Goal: Transaction & Acquisition: Subscribe to service/newsletter

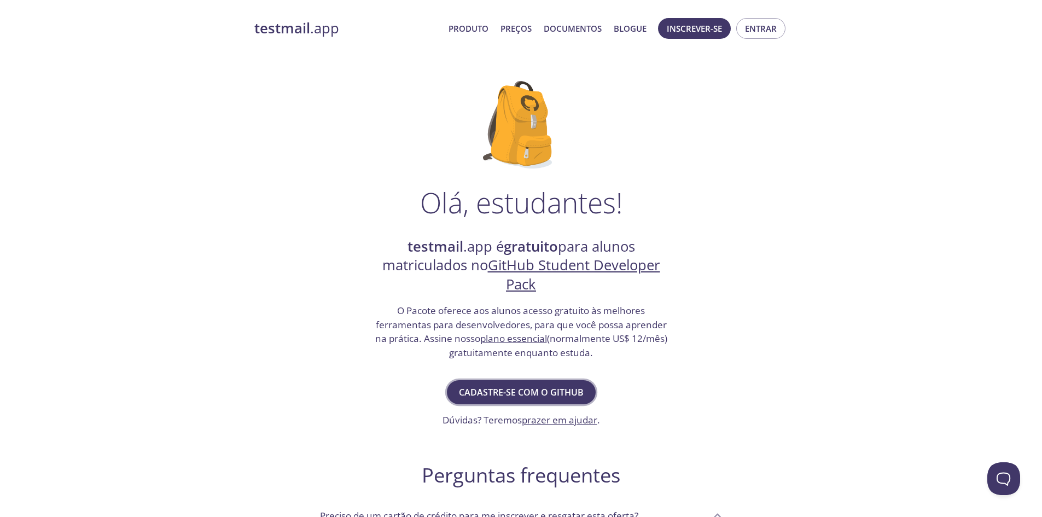
click at [564, 388] on font "Cadastre-se com o GitHub" at bounding box center [521, 392] width 125 height 12
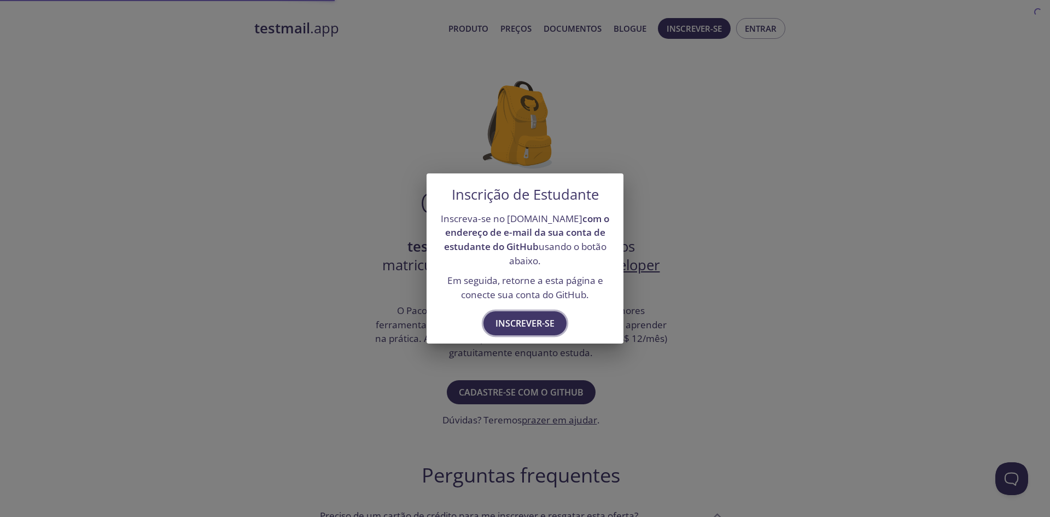
click at [545, 328] on font "Inscrever-se" at bounding box center [524, 323] width 59 height 12
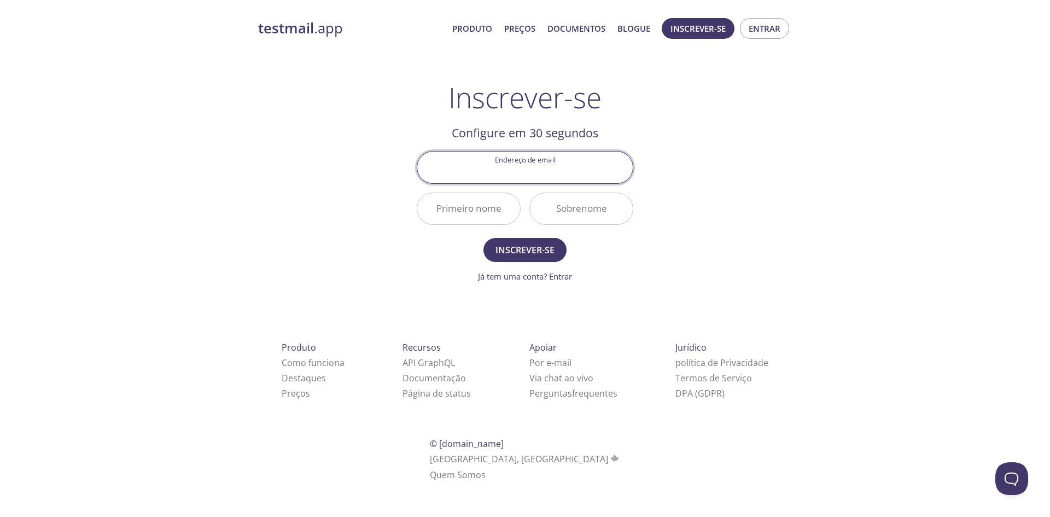
click at [569, 171] on input "Endereço de email" at bounding box center [524, 166] width 215 height 31
click at [577, 162] on input "Endereço de email" at bounding box center [524, 166] width 215 height 31
type input "gabrieldiassantiago09@gmail.com"
click at [470, 206] on input "Primeiro nome" at bounding box center [468, 208] width 103 height 31
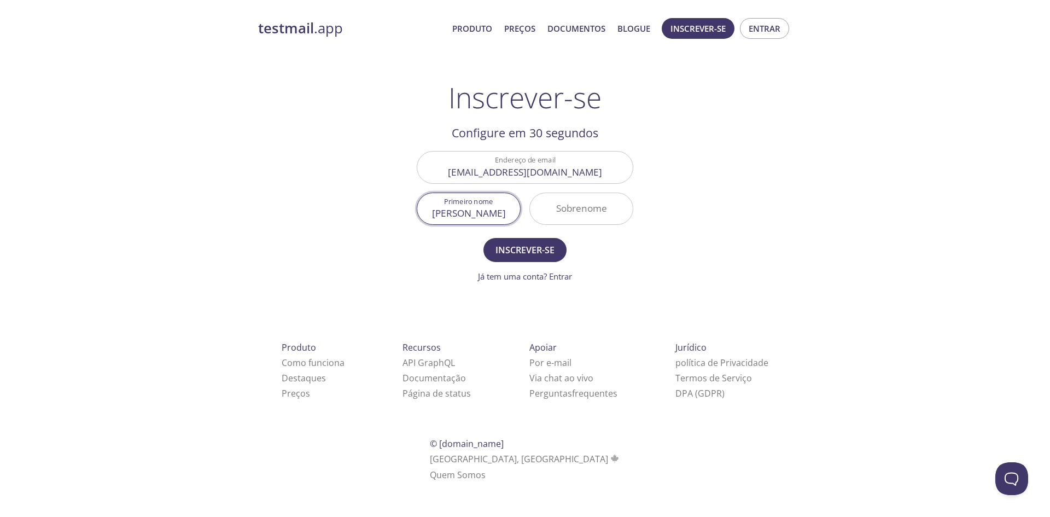
type input "Gabriel"
click at [575, 209] on input "Sobrenome" at bounding box center [581, 208] width 103 height 31
type input "dias"
click at [528, 235] on form "Endereço de email gabrieldiassantiago09@gmail.com Primeiro nome Gabriel Sobreno…" at bounding box center [525, 216] width 217 height 131
click at [528, 244] on font "Inscrever-se" at bounding box center [524, 250] width 59 height 12
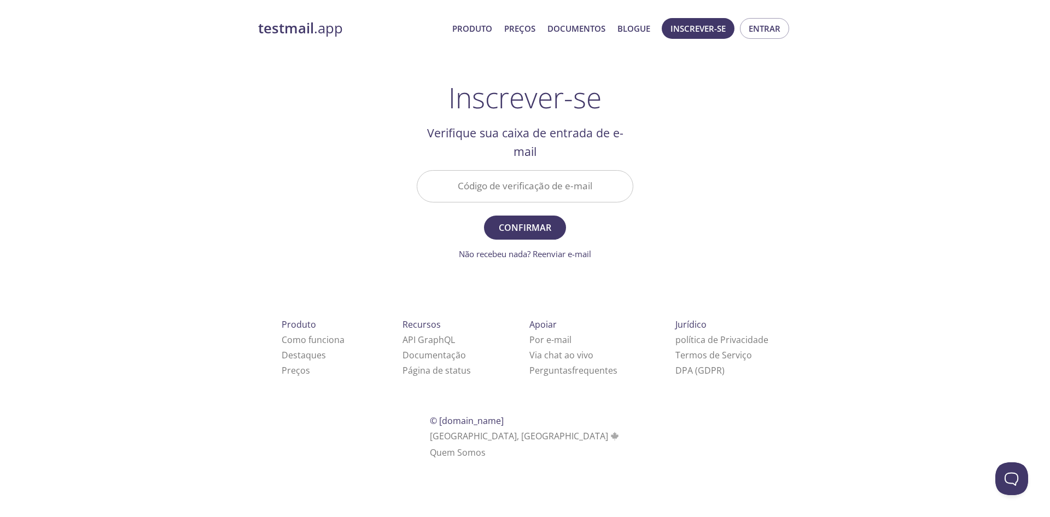
click at [534, 190] on input "Código de verificação de e-mail" at bounding box center [524, 186] width 215 height 31
paste input "DJD6N6K"
type input "DJD6N6K"
drag, startPoint x: 542, startPoint y: 221, endPoint x: 542, endPoint y: 265, distance: 44.3
click at [543, 221] on font "Confirmar" at bounding box center [525, 227] width 52 height 12
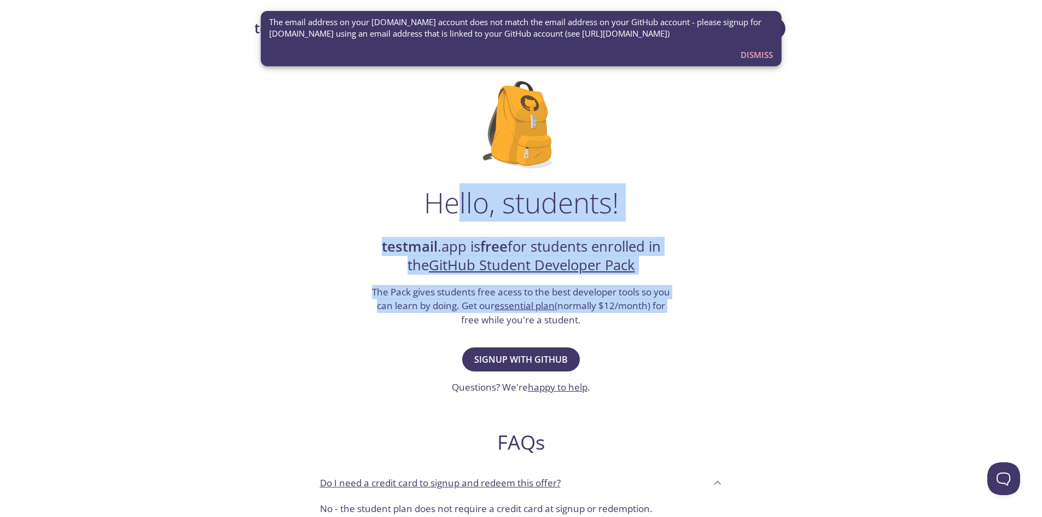
drag, startPoint x: 629, startPoint y: 268, endPoint x: 754, endPoint y: 308, distance: 131.4
click at [753, 307] on div "Hello, students! testmail .app is free for students enrolled in the GitHub Stud…" at bounding box center [521, 397] width 534 height 668
click at [754, 308] on div "Hello, students! testmail .app is free for students enrolled in the GitHub Stud…" at bounding box center [521, 397] width 534 height 668
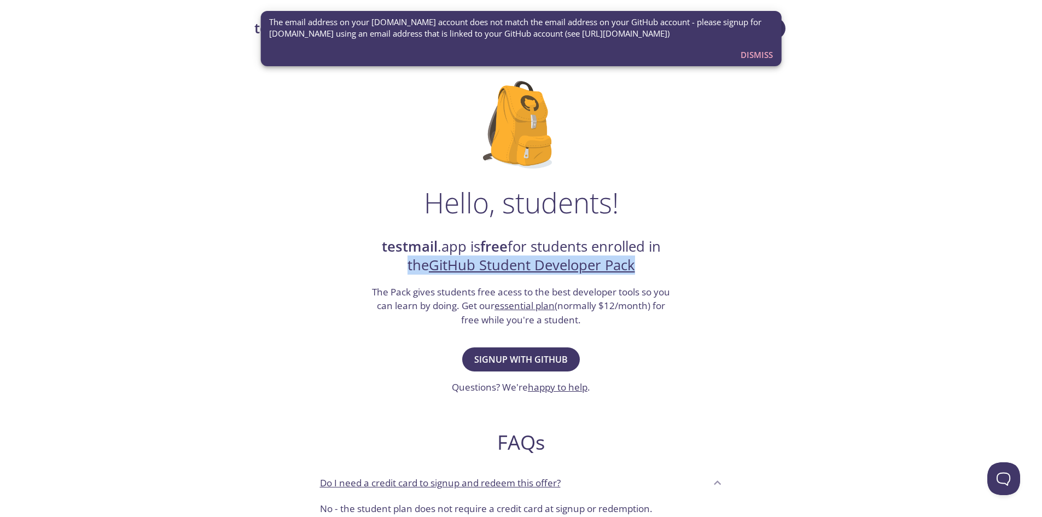
drag, startPoint x: 748, startPoint y: 256, endPoint x: 537, endPoint y: 394, distance: 251.6
click at [747, 257] on div "Hello, students! testmail .app is free for students enrolled in the GitHub Stud…" at bounding box center [521, 397] width 534 height 668
click at [541, 353] on span "Signup with GitHub" at bounding box center [520, 359] width 93 height 15
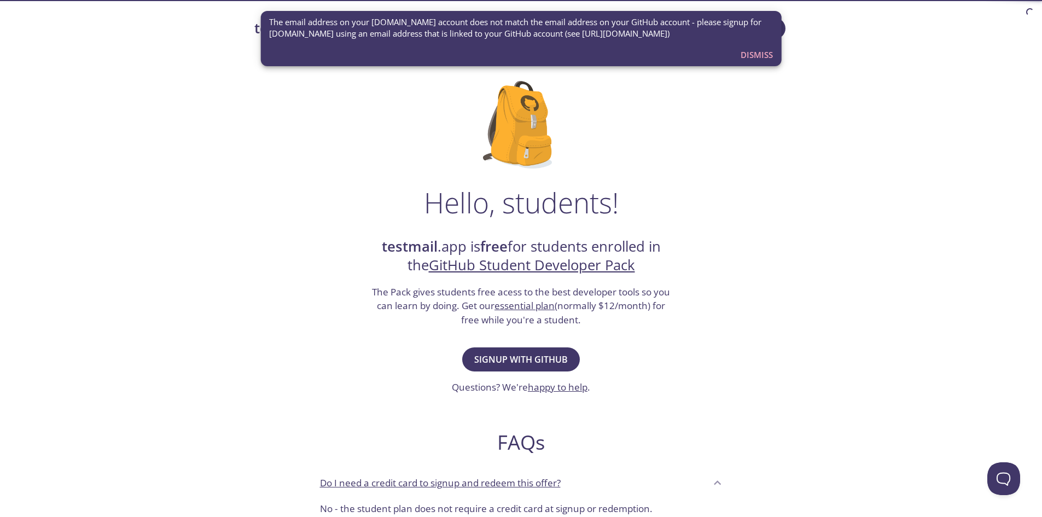
click at [648, 160] on div "Hello, students! testmail .app is free for students enrolled in the GitHub Stud…" at bounding box center [521, 397] width 534 height 668
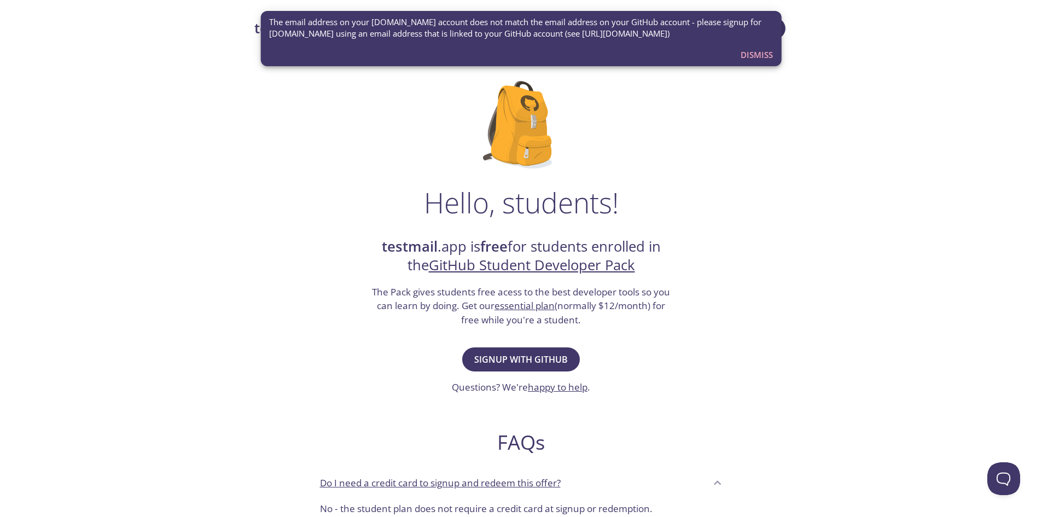
click at [483, 26] on span "The email address on your [DOMAIN_NAME] account does not match the email addres…" at bounding box center [521, 28] width 504 height 24
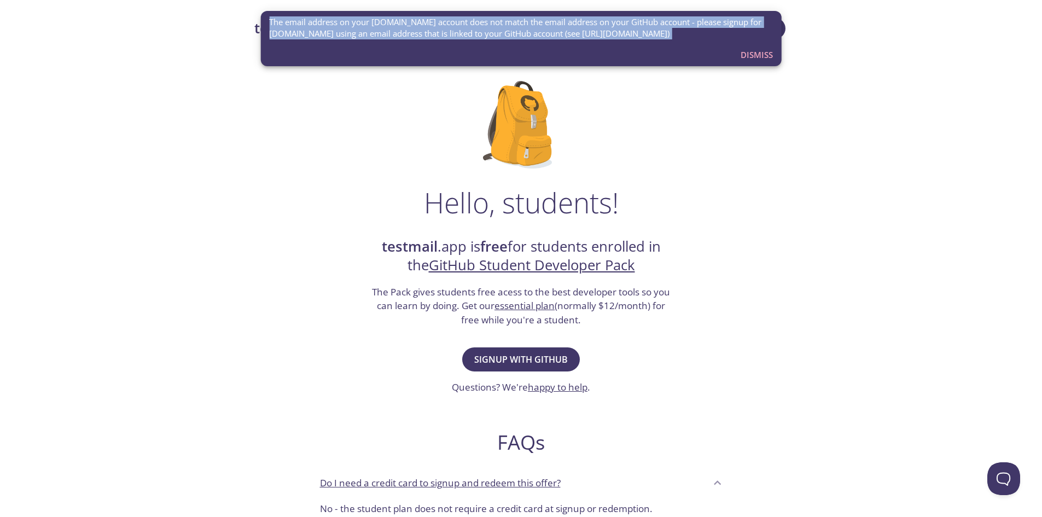
click at [483, 26] on span "The email address on your [DOMAIN_NAME] account does not match the email addres…" at bounding box center [521, 28] width 504 height 24
click at [497, 31] on span "The email address on your [DOMAIN_NAME] account does not match the email addres…" at bounding box center [521, 28] width 504 height 24
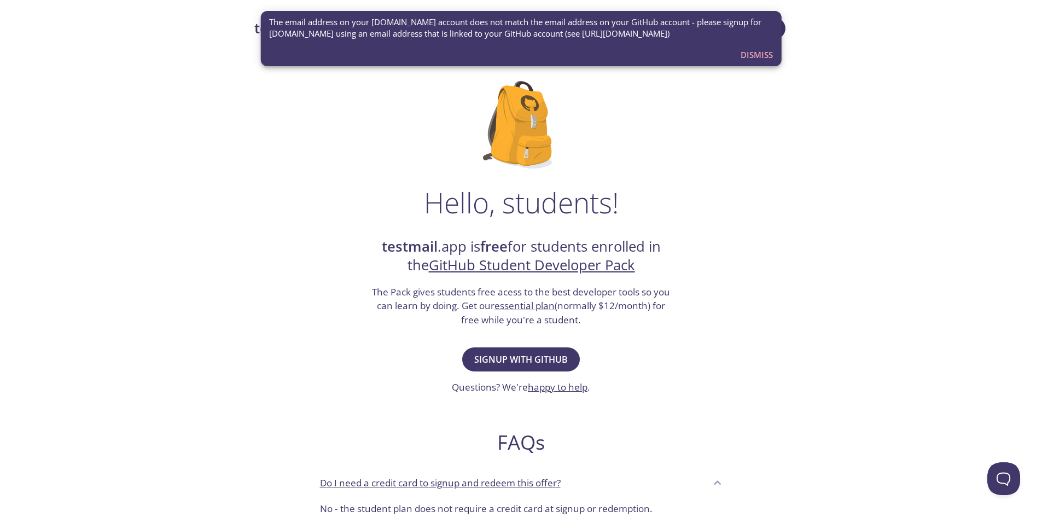
click at [511, 31] on span "The email address on your [DOMAIN_NAME] account does not match the email addres…" at bounding box center [521, 28] width 504 height 24
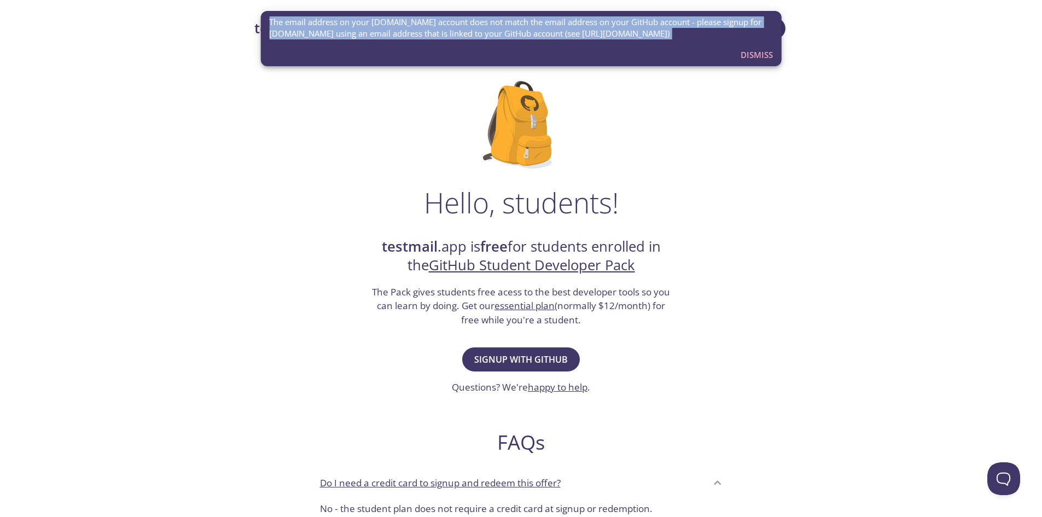
click at [511, 31] on span "The email address on your [DOMAIN_NAME] account does not match the email addres…" at bounding box center [521, 28] width 504 height 24
click at [555, 38] on span "The email address on your [DOMAIN_NAME] account does not match the email addres…" at bounding box center [521, 28] width 504 height 24
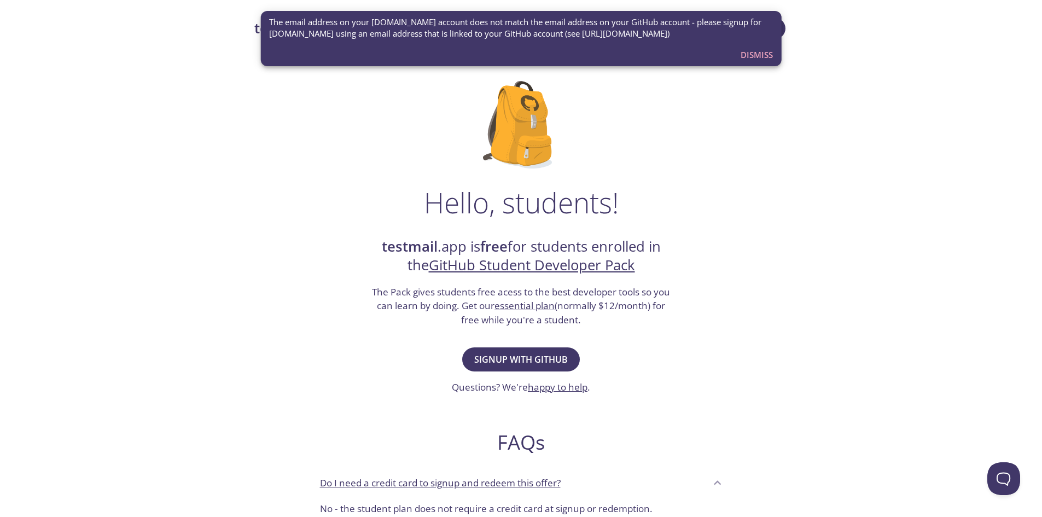
click at [612, 38] on span "The email address on your [DOMAIN_NAME] account does not match the email addres…" at bounding box center [521, 28] width 504 height 24
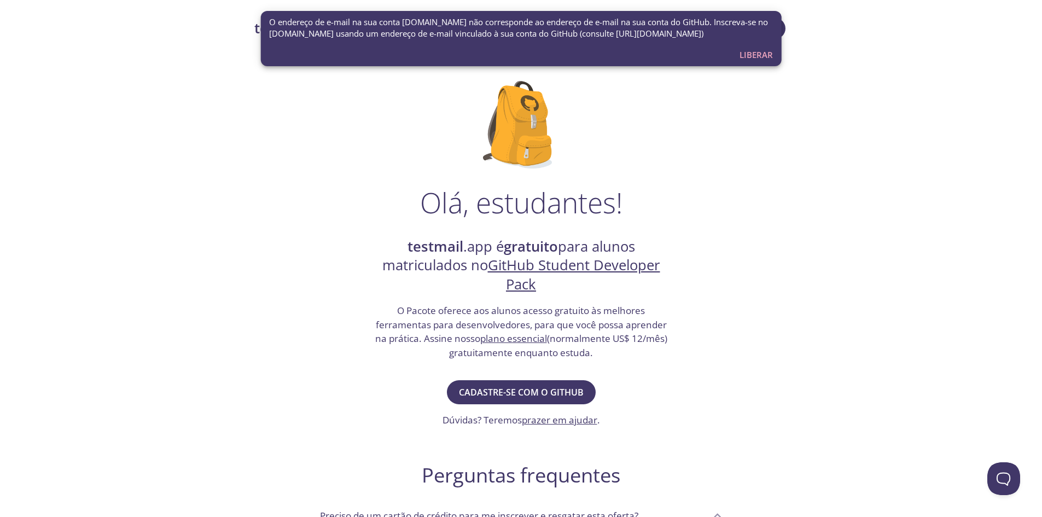
click at [582, 33] on font "O endereço de e-mail na sua conta [DOMAIN_NAME] não corresponde ao endereço de …" at bounding box center [518, 27] width 499 height 22
click at [756, 53] on font "Liberar" at bounding box center [755, 54] width 33 height 11
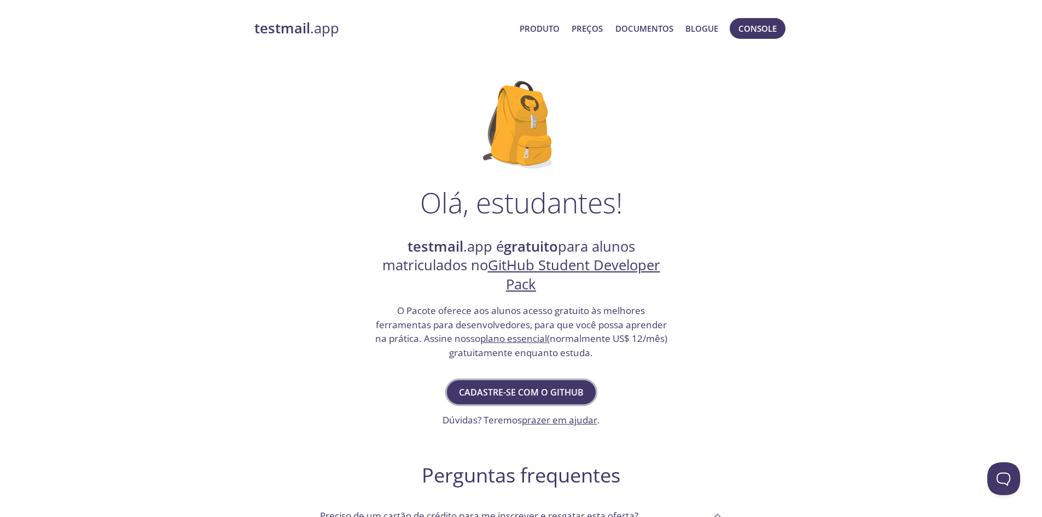
click at [557, 394] on font "Cadastre-se com o GitHub" at bounding box center [521, 392] width 125 height 12
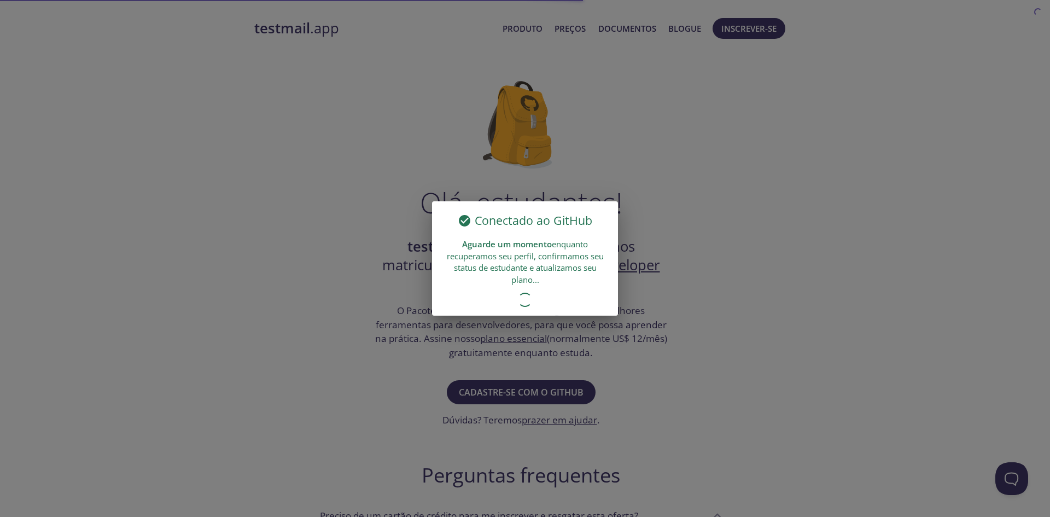
click at [636, 237] on div "Conectado ao GitHub Aguarde um momento enquanto recuperamos seu perfil, confirm…" at bounding box center [525, 258] width 1050 height 517
click at [678, 196] on div "Conectado ao GitHub Aguarde um momento enquanto recuperamos seu perfil, confirm…" at bounding box center [525, 258] width 1050 height 517
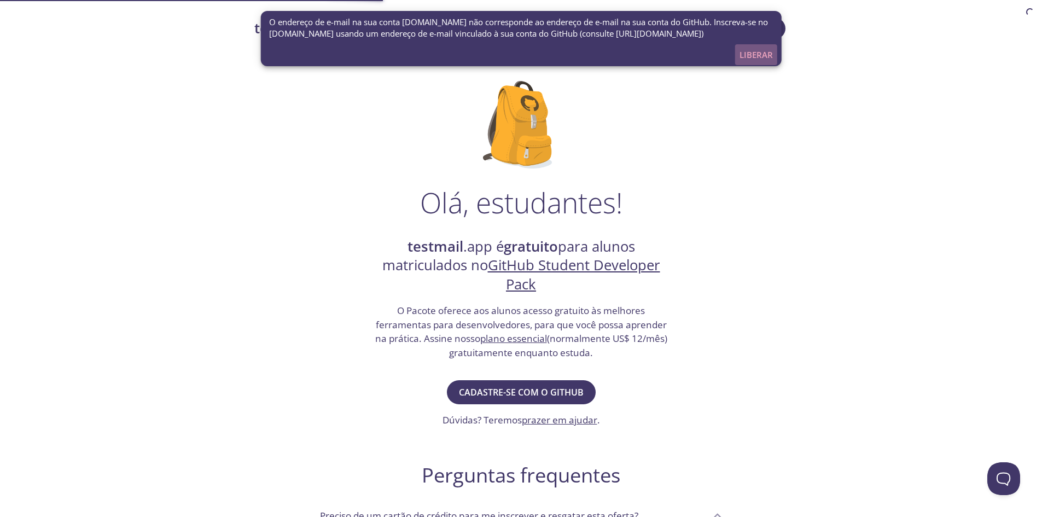
click at [766, 54] on font "Liberar" at bounding box center [755, 54] width 33 height 11
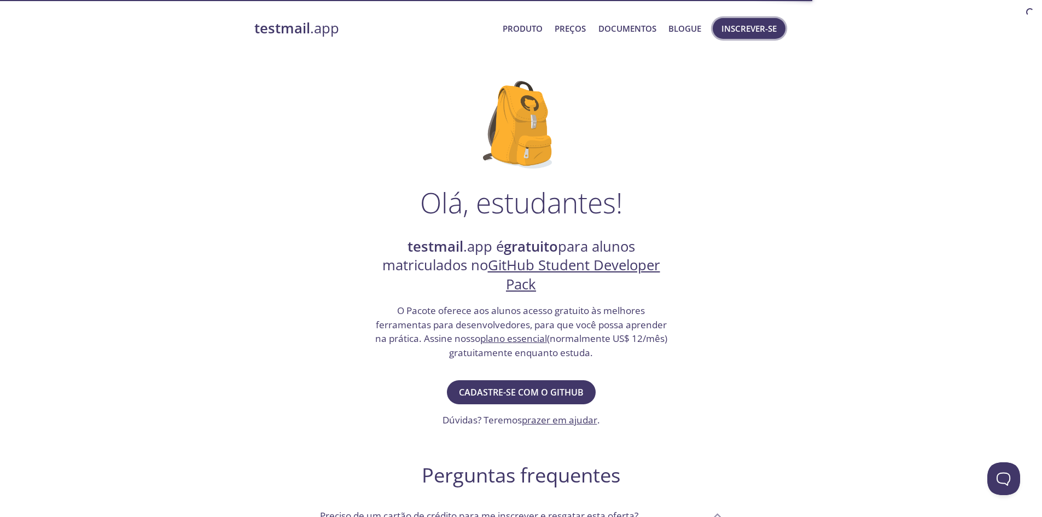
click at [740, 23] on font "Inscrever-se" at bounding box center [748, 28] width 55 height 11
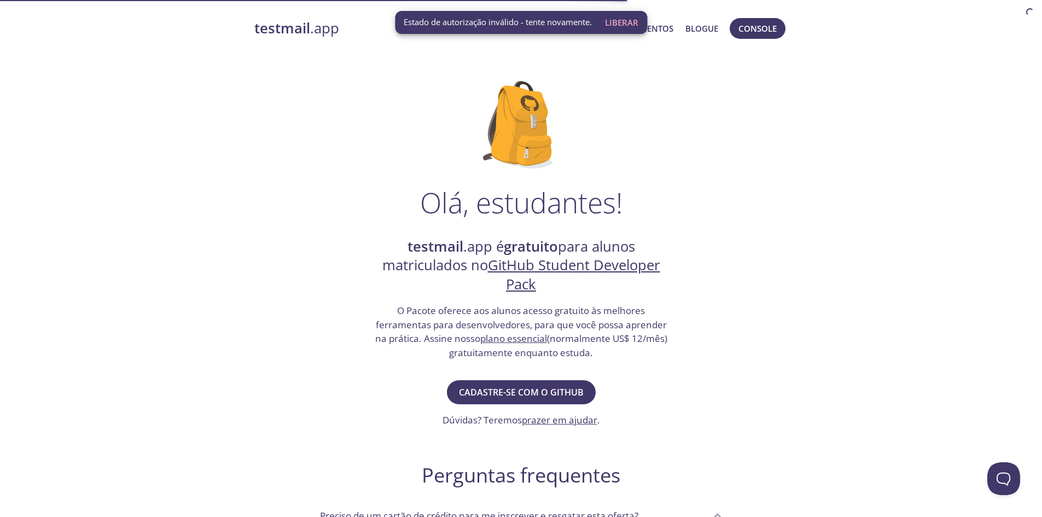
click at [683, 169] on div "Olá, estudantes! testmail .app é gratuito para alunos matriculados no GitHub St…" at bounding box center [521, 420] width 534 height 714
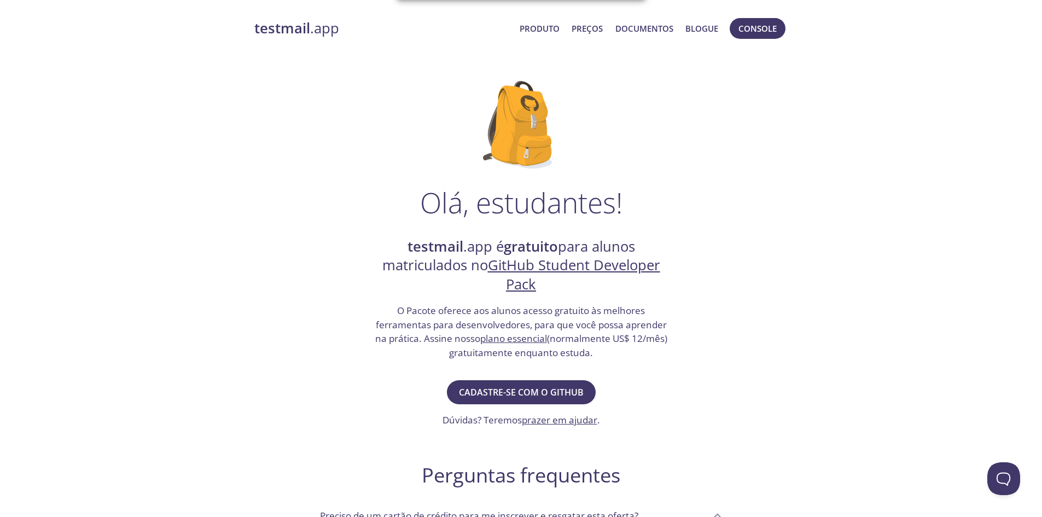
click at [322, 28] on font ".app" at bounding box center [324, 28] width 29 height 19
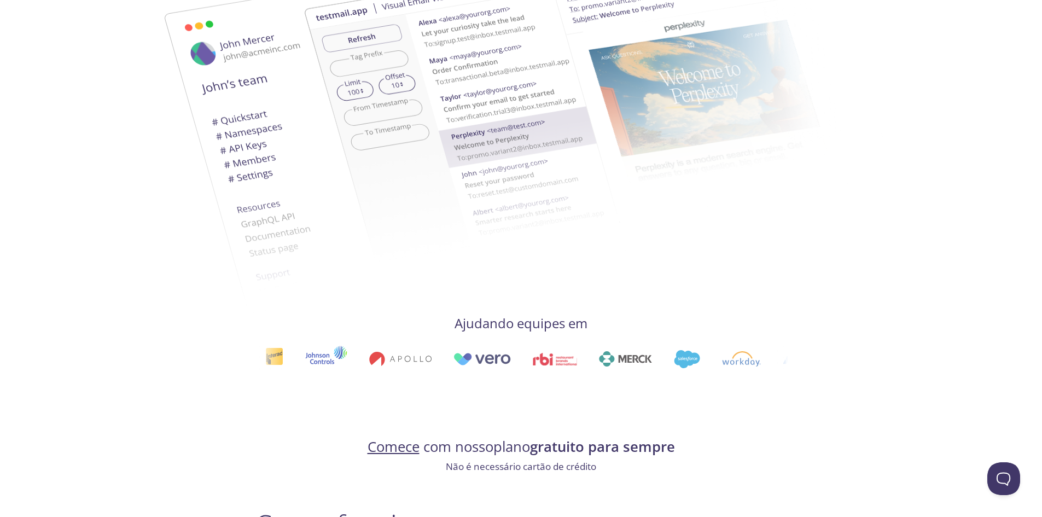
scroll to position [547, 0]
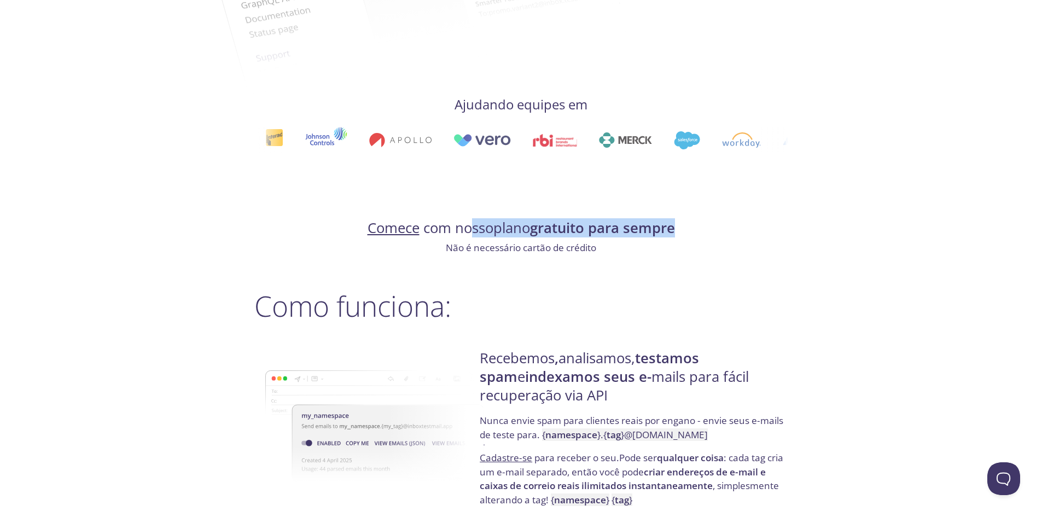
drag, startPoint x: 460, startPoint y: 227, endPoint x: 696, endPoint y: 225, distance: 236.2
click at [696, 225] on h4 "Comece com nosso plano gratuito para sempre" at bounding box center [521, 228] width 534 height 19
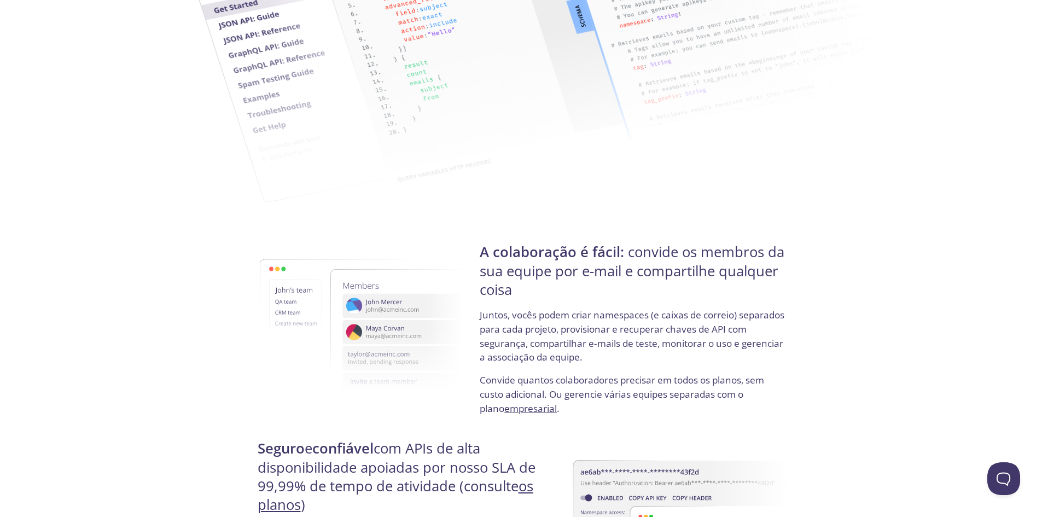
scroll to position [1859, 0]
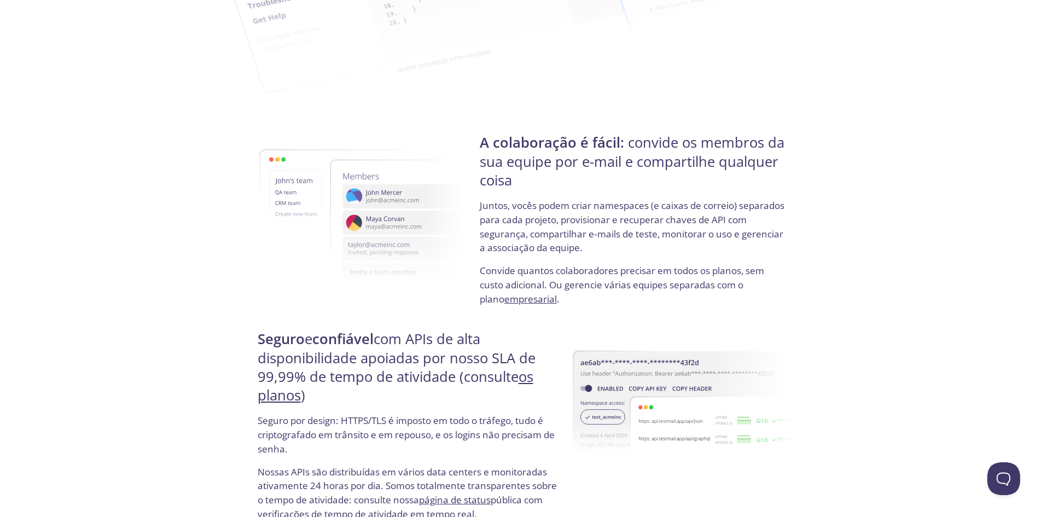
drag, startPoint x: 585, startPoint y: 139, endPoint x: 764, endPoint y: 177, distance: 182.8
click at [763, 177] on h4 "A colaboração é fácil: convide os membros da sua equipe por e-mail e compartilh…" at bounding box center [632, 165] width 305 height 65
click at [764, 178] on h4 "A colaboração é fácil: convide os membros da sua equipe por e-mail e compartilh…" at bounding box center [632, 165] width 305 height 65
click at [541, 143] on font "A colaboração é fácil:" at bounding box center [552, 142] width 144 height 19
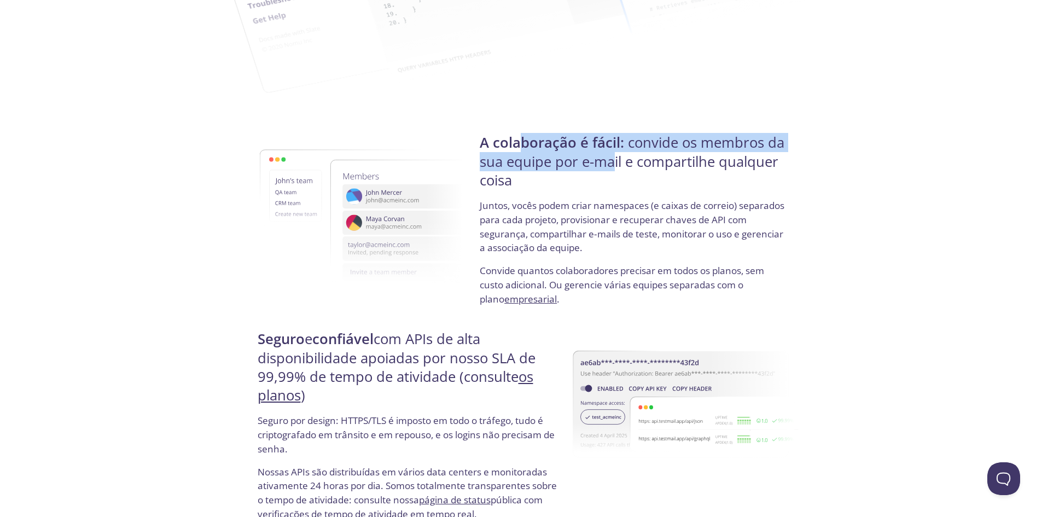
drag, startPoint x: 524, startPoint y: 142, endPoint x: 639, endPoint y: 173, distance: 118.6
click at [625, 169] on h4 "A colaboração é fácil: convide os membros da sua equipe por e-mail e compartilh…" at bounding box center [632, 165] width 305 height 65
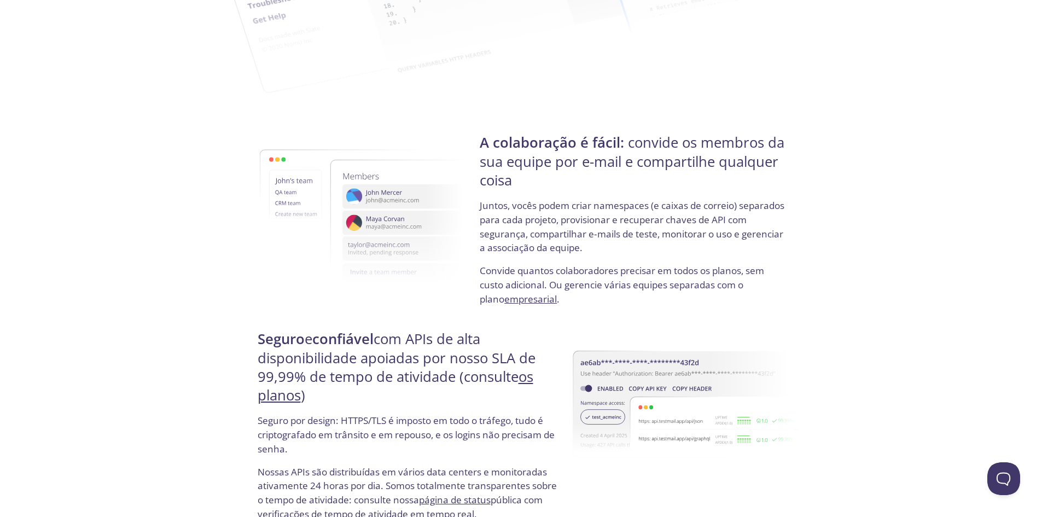
click at [639, 173] on h4 "A colaboração é fácil: convide os membros da sua equipe por e-mail e compartilh…" at bounding box center [632, 165] width 305 height 65
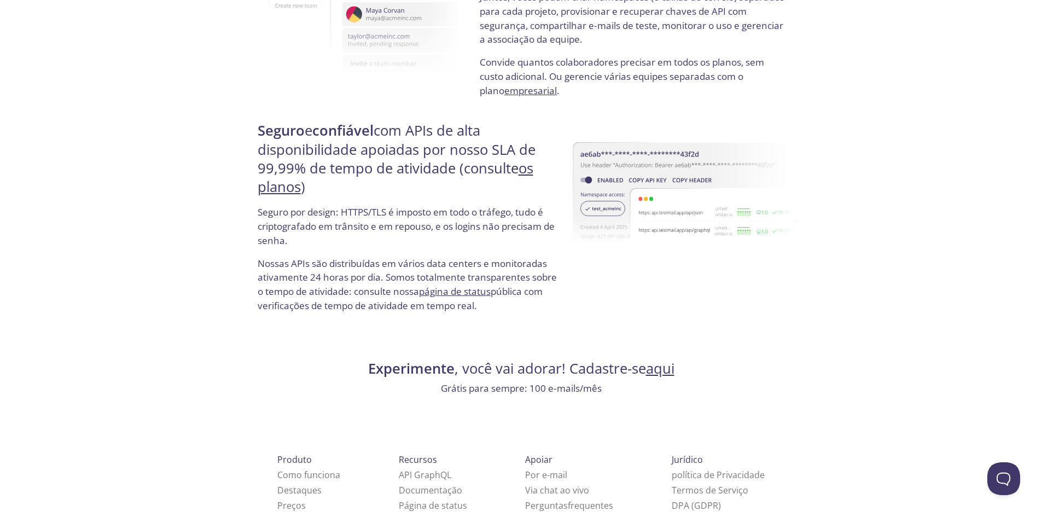
scroll to position [2094, 0]
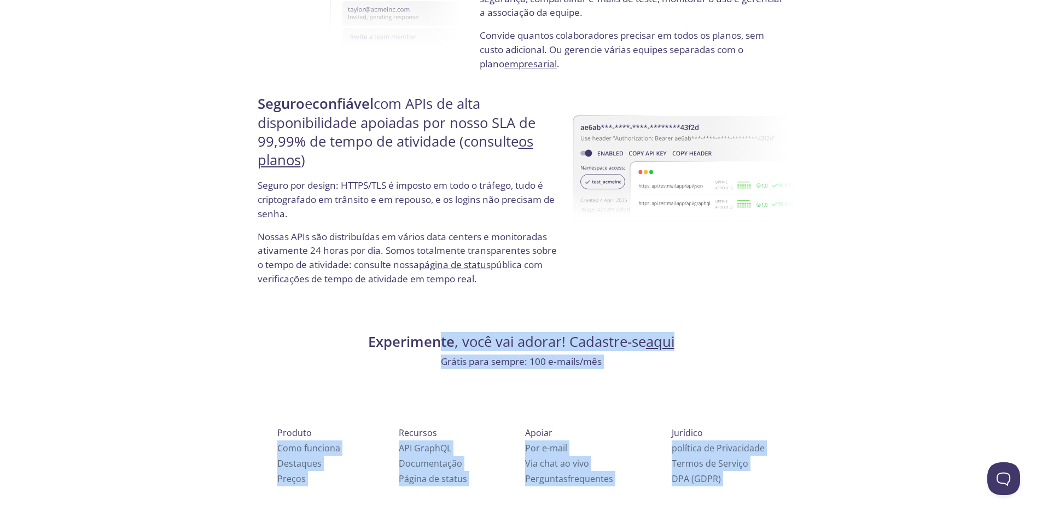
drag, startPoint x: 597, startPoint y: 345, endPoint x: 837, endPoint y: 371, distance: 240.9
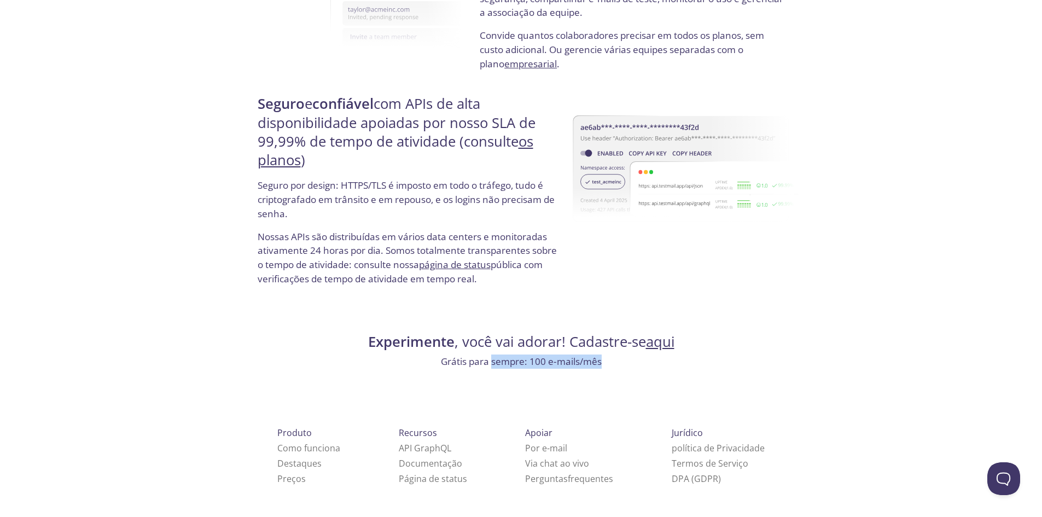
drag, startPoint x: 603, startPoint y: 364, endPoint x: 486, endPoint y: 366, distance: 117.0
click at [489, 366] on p "Grátis para sempre: 100 e-mails/mês" at bounding box center [521, 361] width 534 height 14
click at [486, 366] on font "Grátis para sempre: 100 e-mails/mês" at bounding box center [521, 361] width 161 height 13
drag, startPoint x: 453, startPoint y: 363, endPoint x: 703, endPoint y: 366, distance: 250.4
click at [681, 366] on p "Grátis para sempre: 100 e-mails/mês" at bounding box center [521, 361] width 534 height 14
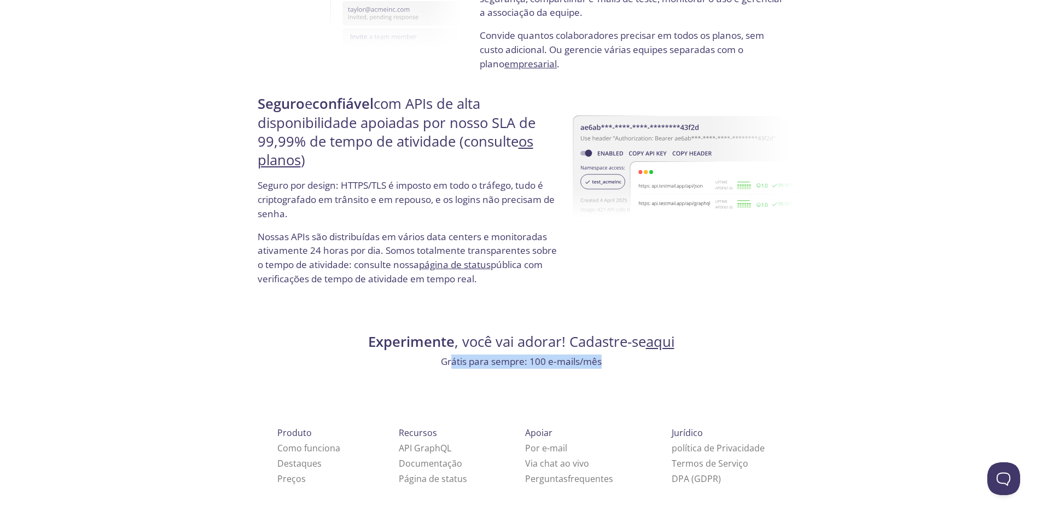
click at [705, 366] on p "Grátis para sempre: 100 e-mails/mês" at bounding box center [521, 361] width 534 height 14
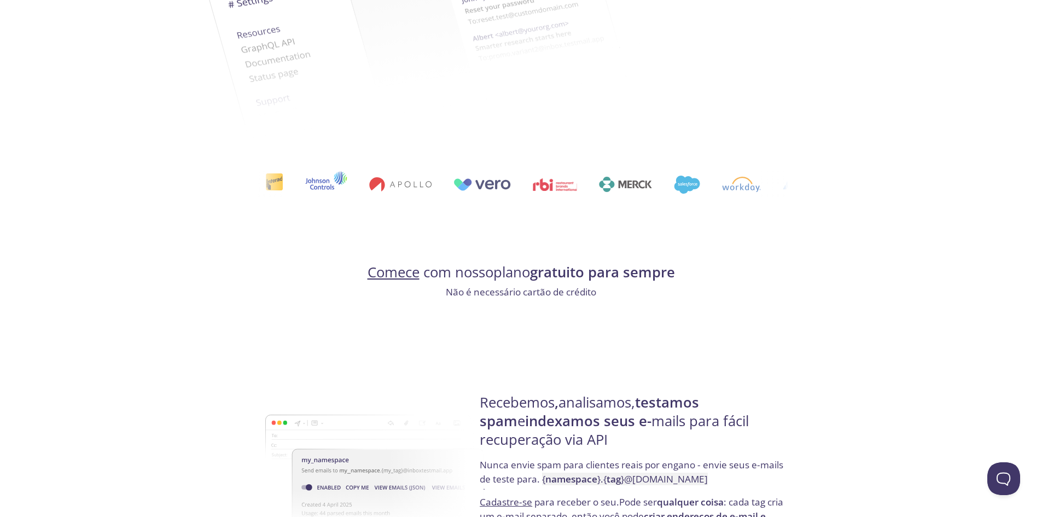
scroll to position [0, 0]
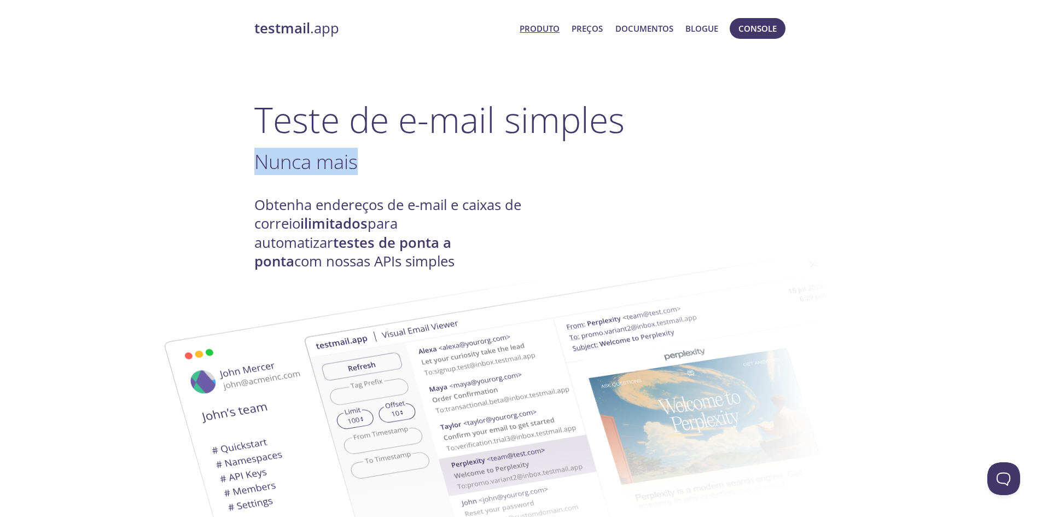
drag, startPoint x: 373, startPoint y: 164, endPoint x: 472, endPoint y: 167, distance: 99.0
click at [472, 167] on h3 "Nunca mais ." at bounding box center [521, 161] width 534 height 25
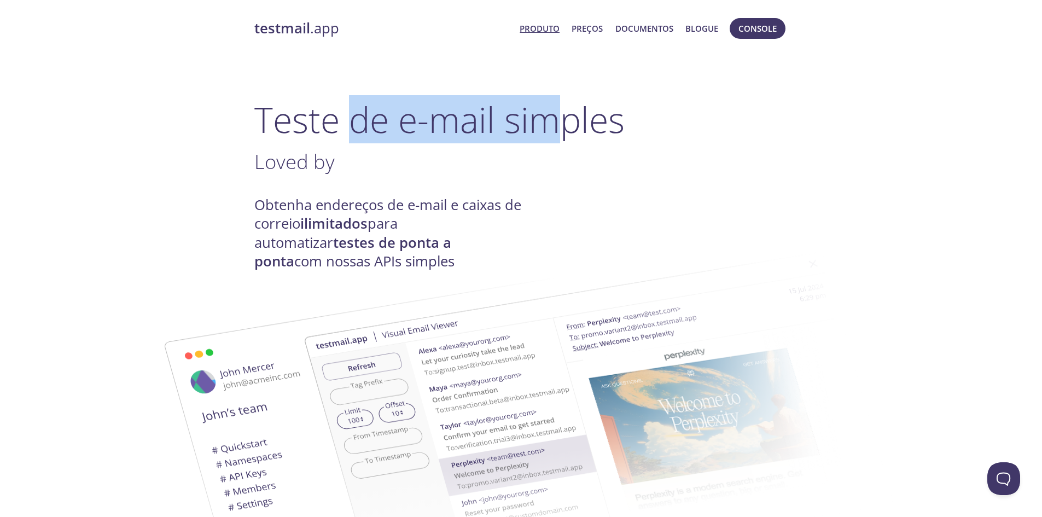
drag, startPoint x: 347, startPoint y: 118, endPoint x: 568, endPoint y: 115, distance: 220.9
click at [568, 115] on font "Teste de e-mail simples" at bounding box center [439, 119] width 370 height 48
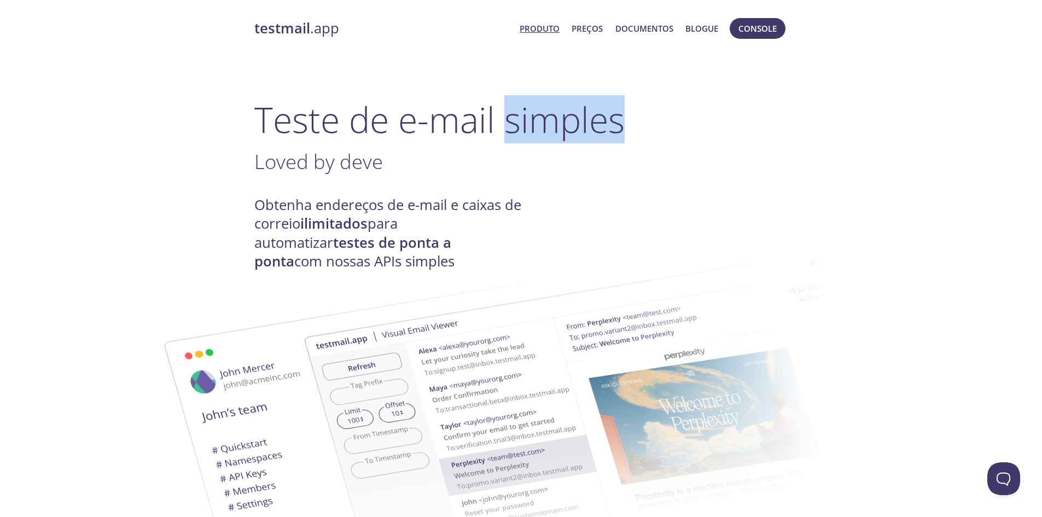
click at [568, 115] on font "Teste de e-mail simples" at bounding box center [439, 119] width 370 height 48
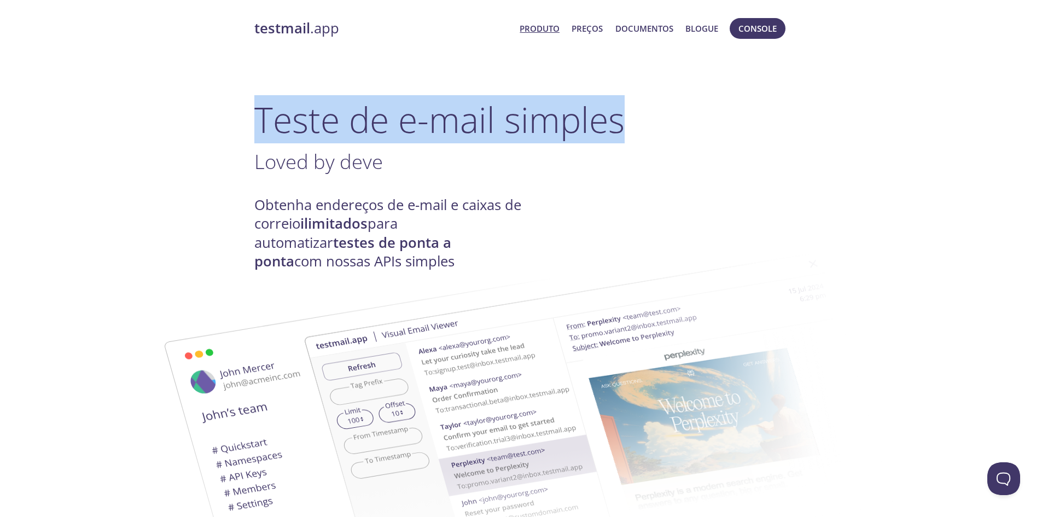
click at [568, 115] on font "Teste de e-mail simples" at bounding box center [439, 119] width 370 height 48
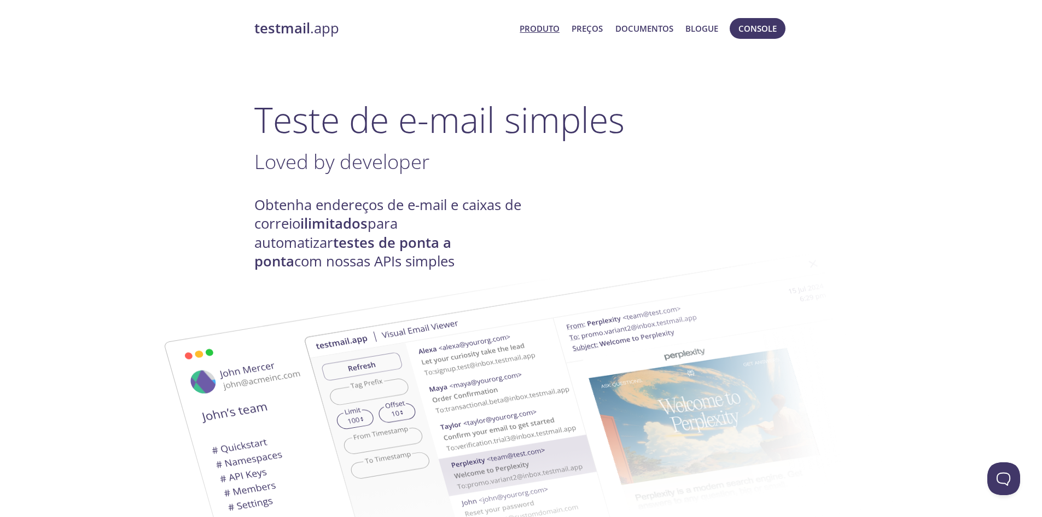
click at [506, 202] on h4 "Obtenha endereços de e-mail e caixas de correio ilimitados para automatizar tes…" at bounding box center [387, 233] width 267 height 75
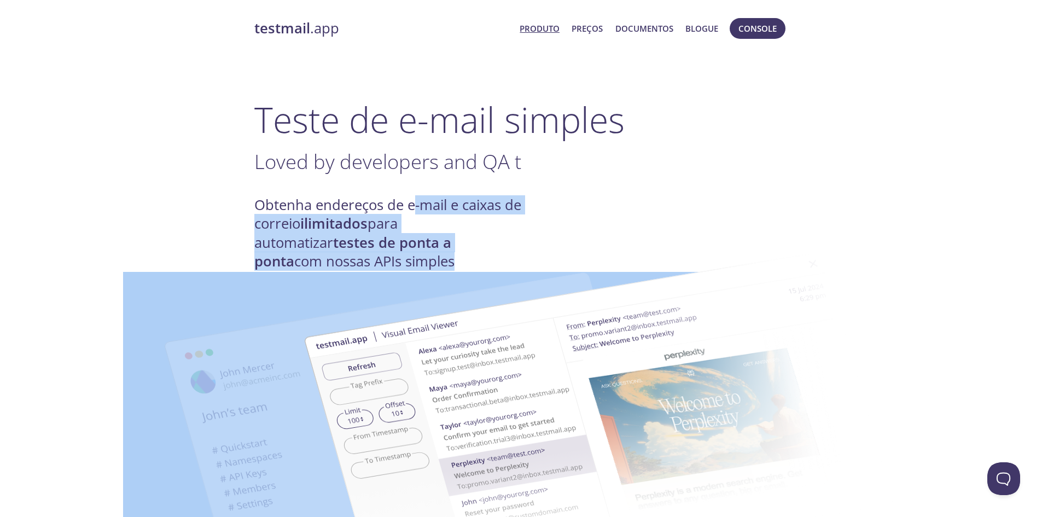
drag, startPoint x: 412, startPoint y: 205, endPoint x: 459, endPoint y: 258, distance: 70.5
click at [461, 260] on img at bounding box center [598, 421] width 591 height 370
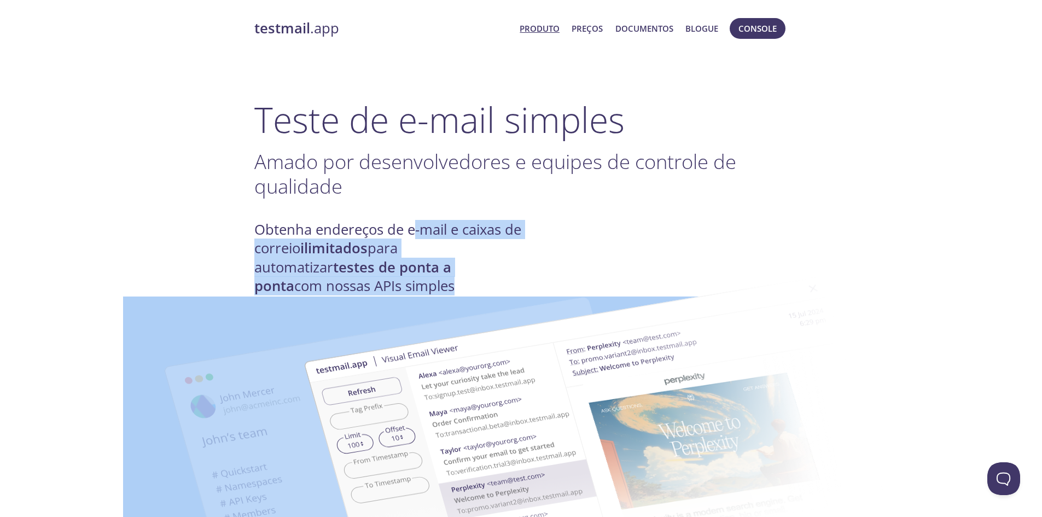
click at [398, 248] on font "para automatizar" at bounding box center [325, 257] width 143 height 38
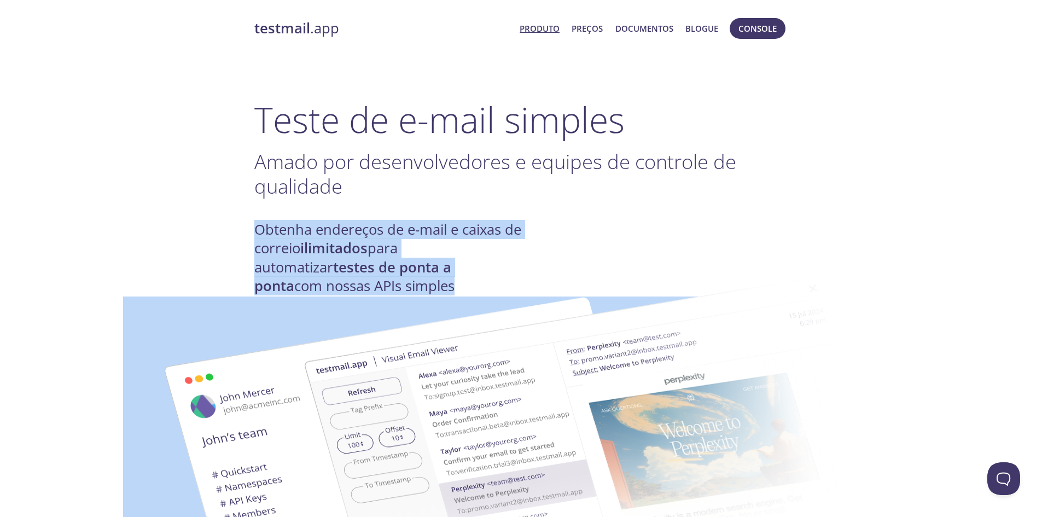
click at [398, 248] on font "para automatizar" at bounding box center [325, 257] width 143 height 38
click at [398, 241] on font "para automatizar" at bounding box center [325, 257] width 143 height 38
click at [465, 261] on img at bounding box center [598, 446] width 591 height 370
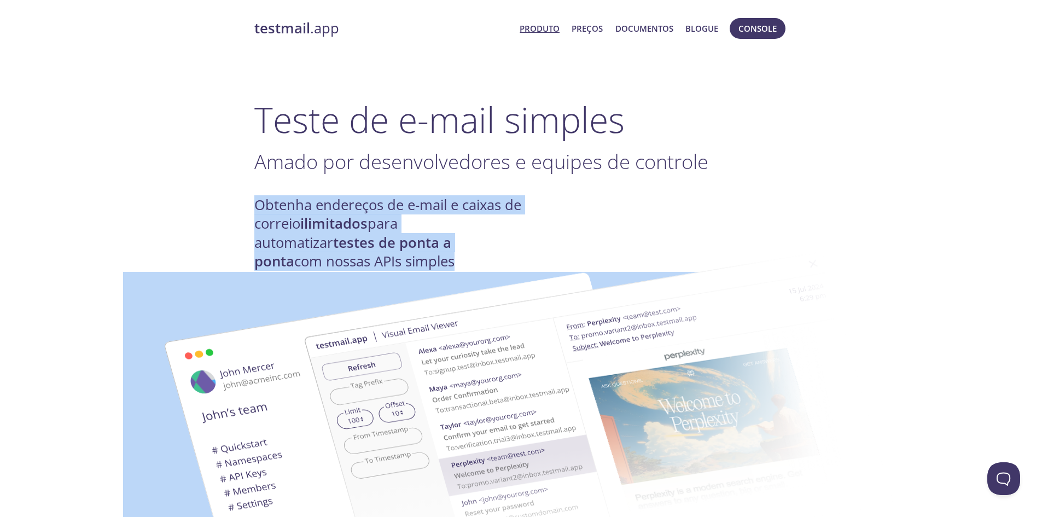
click at [398, 230] on font "para automatizar" at bounding box center [325, 233] width 143 height 38
